Goal: Task Accomplishment & Management: Use online tool/utility

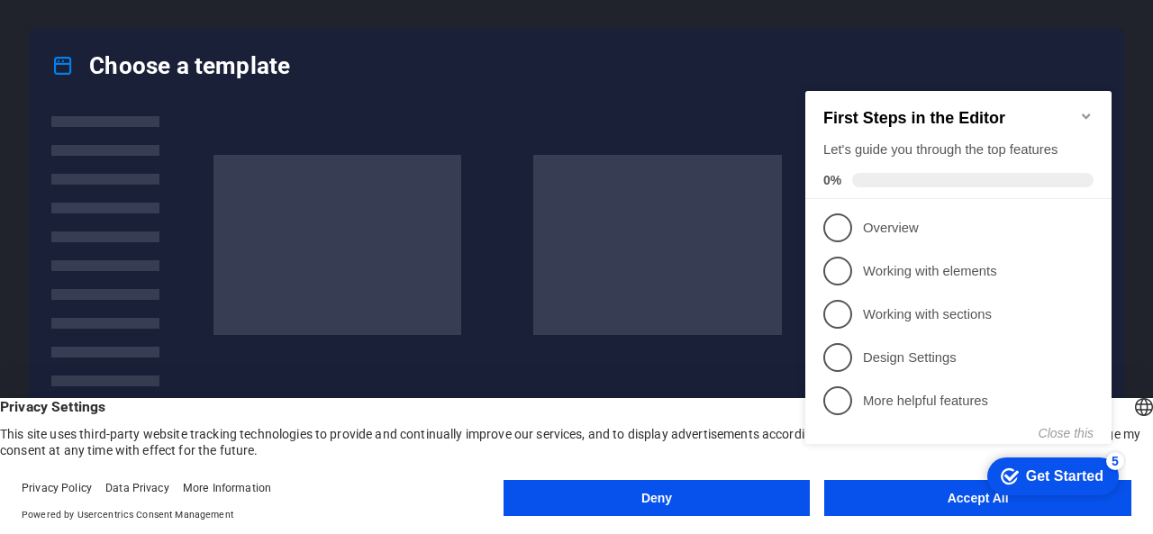
scroll to position [214, 0]
click at [880, 503] on appcues-checklist "Contextual help checklist present on screen" at bounding box center [962, 286] width 328 height 441
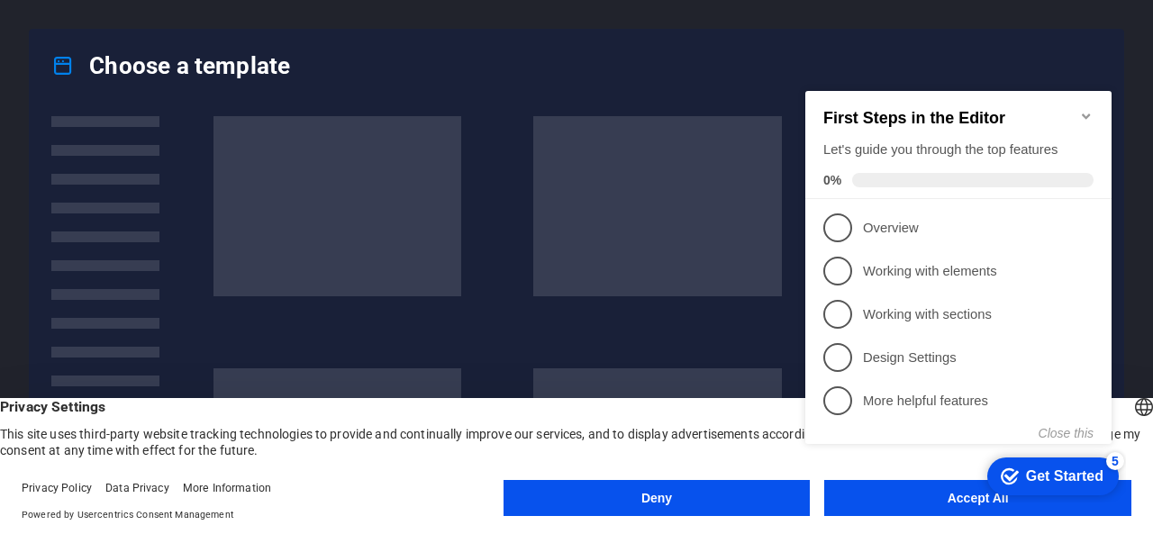
click at [1013, 478] on icon "checkmark" at bounding box center [1009, 476] width 18 height 18
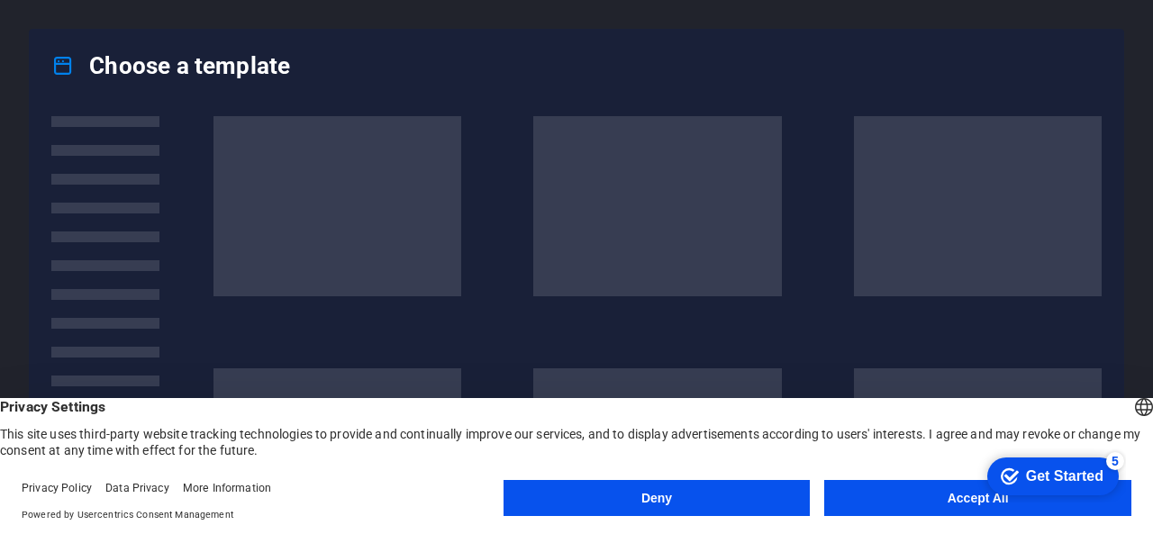
click at [1013, 478] on icon "checkmark" at bounding box center [1009, 476] width 18 height 18
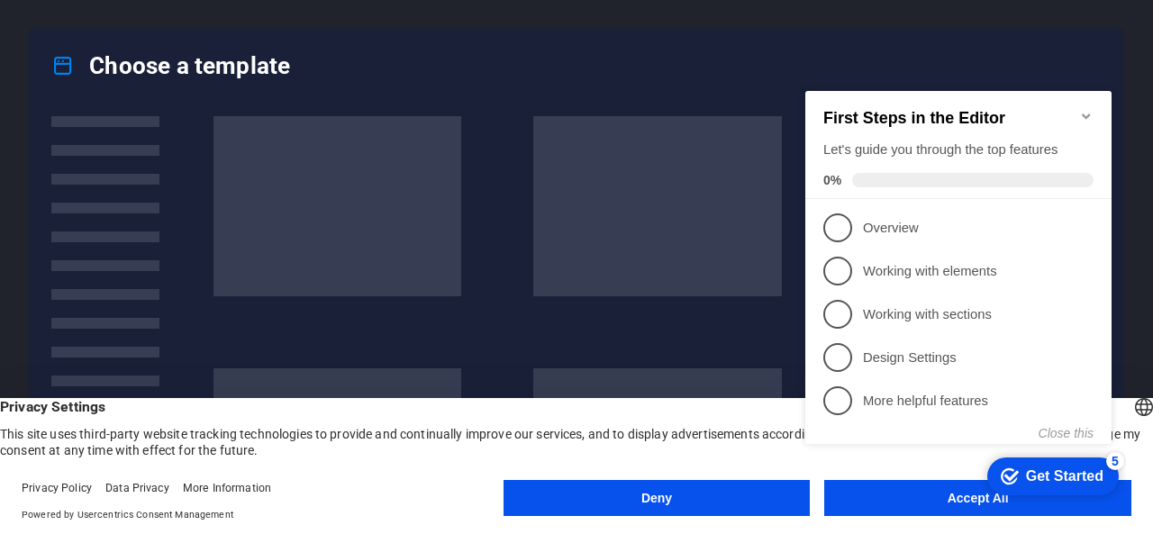
click at [965, 510] on button "Accept All" at bounding box center [977, 498] width 307 height 36
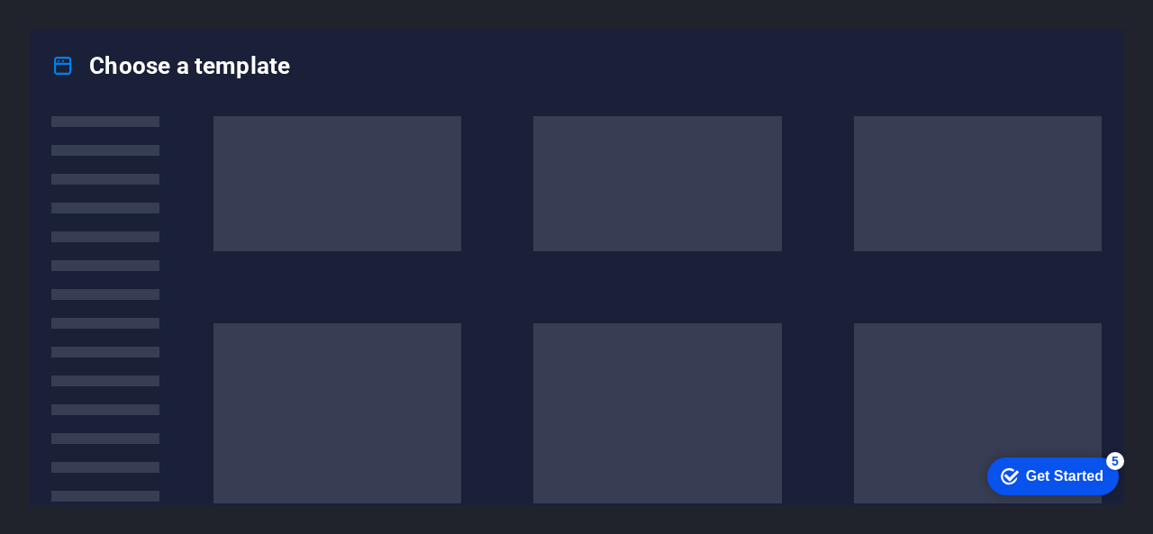
scroll to position [1566, 0]
